Goal: Information Seeking & Learning: Check status

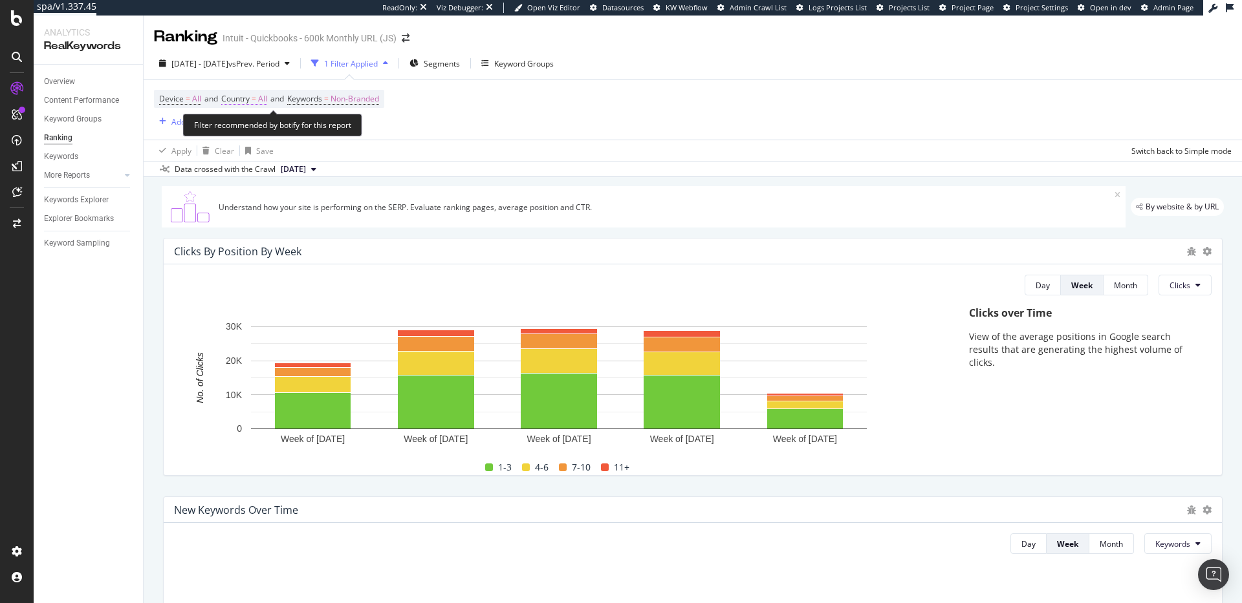
click at [260, 98] on span "Country = All" at bounding box center [244, 99] width 46 height 12
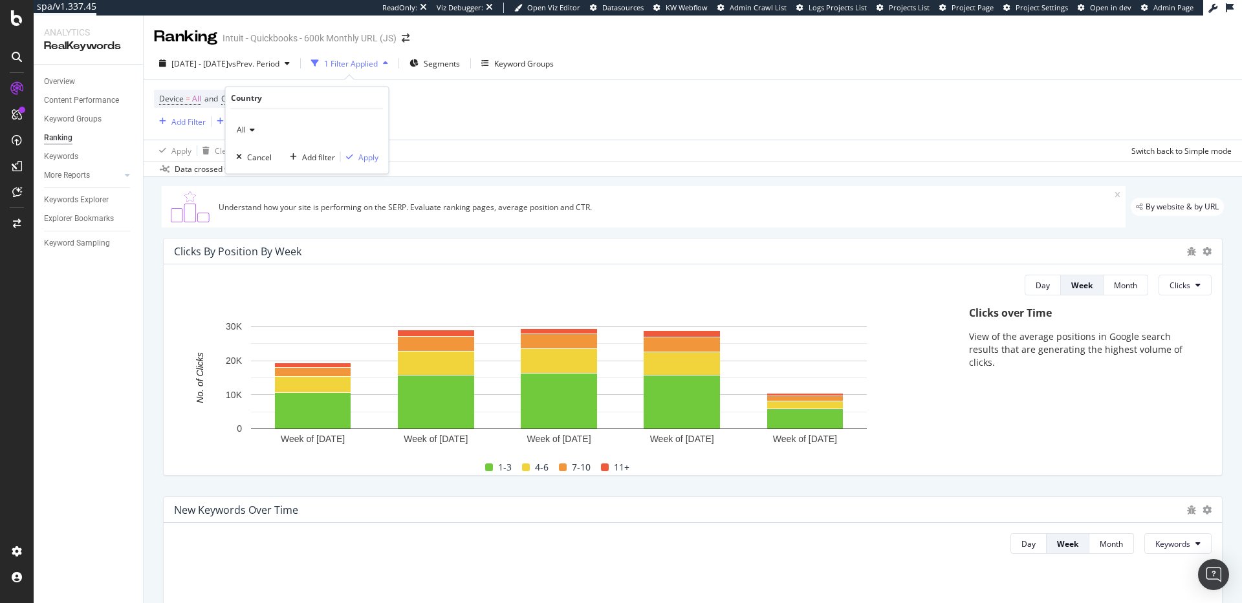
click at [255, 129] on div "All" at bounding box center [307, 130] width 142 height 21
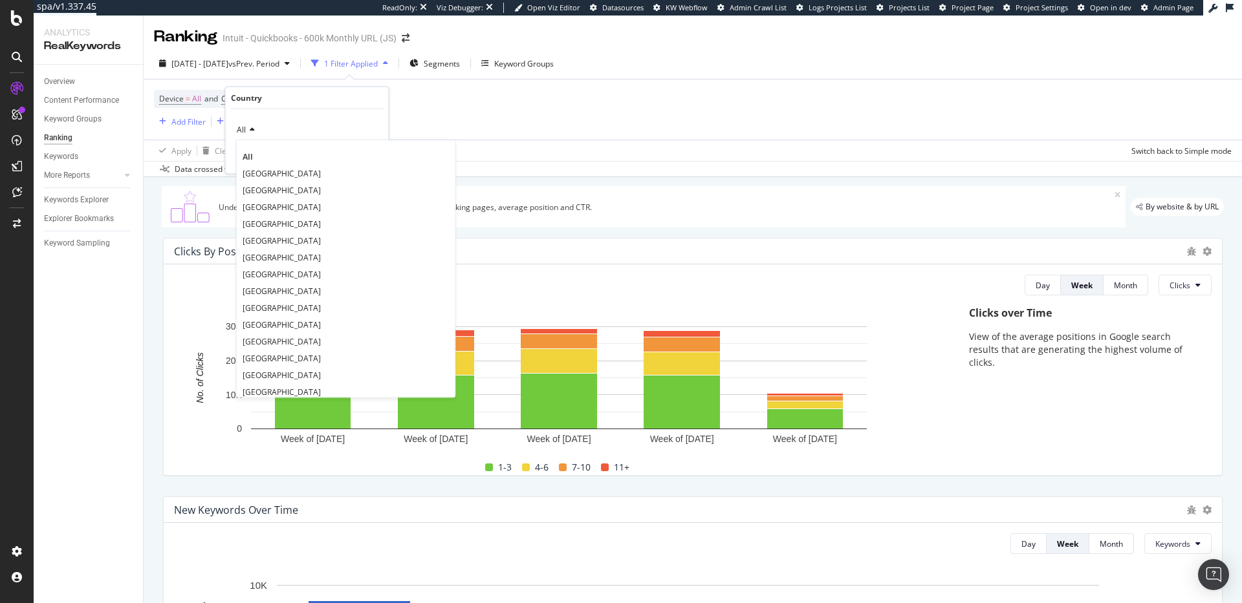
click at [510, 110] on div "Device = All and Country = All and Keywords = Non-Branded Add Filter Add Filter…" at bounding box center [692, 110] width 1077 height 60
